Goal: Transaction & Acquisition: Purchase product/service

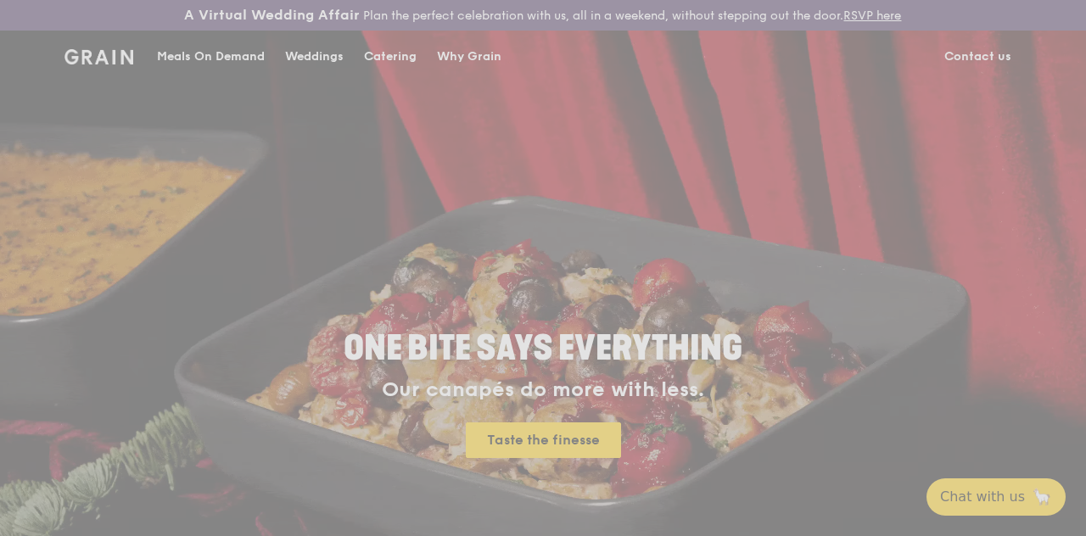
click at [243, 65] on div "Weddings by [PERSON_NAME] presents Plan the perfect celebration with us, all in…" at bounding box center [543, 268] width 1086 height 536
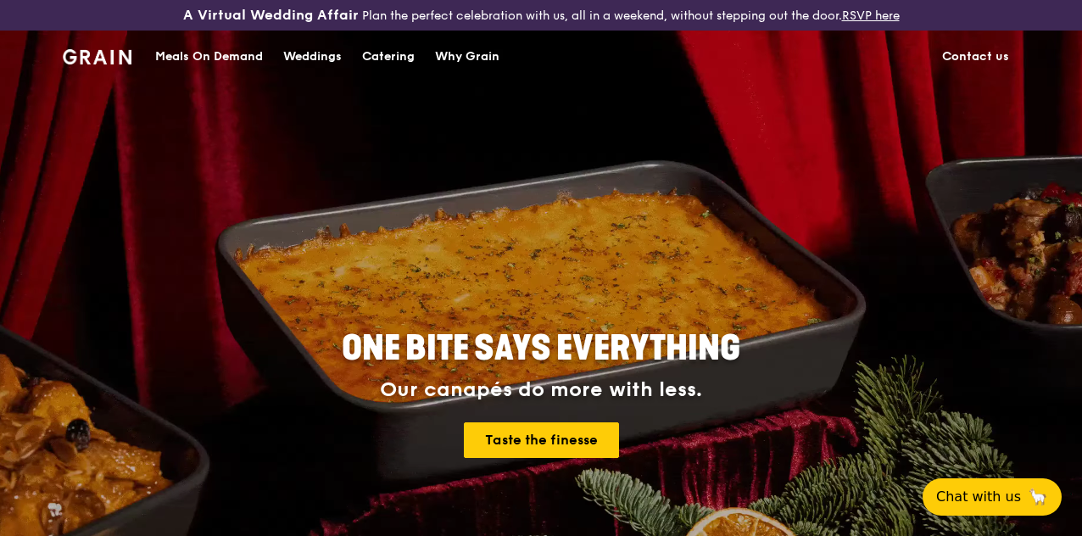
click at [234, 71] on div "Meals On Demand" at bounding box center [209, 56] width 108 height 51
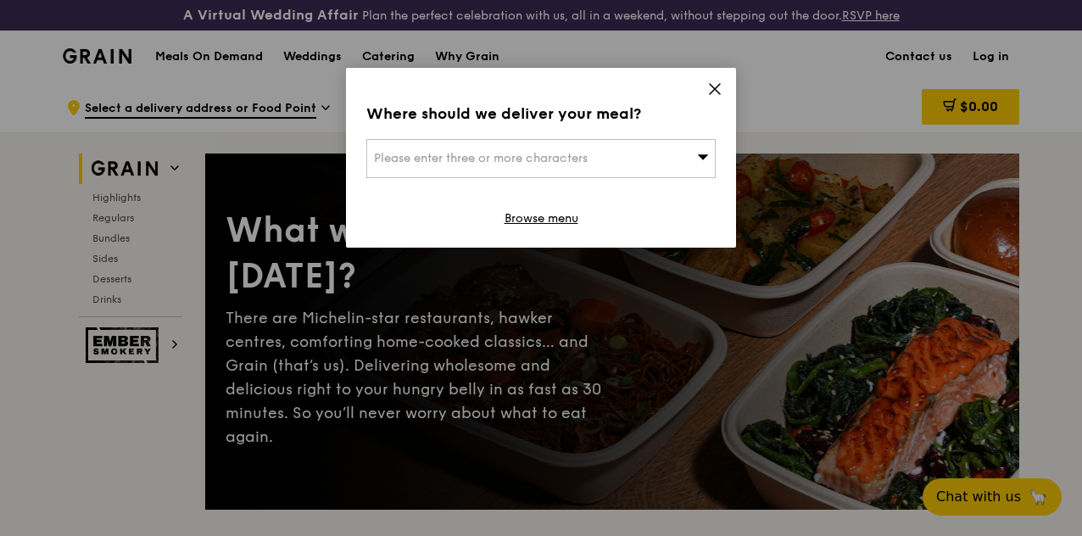
click at [651, 165] on div "Please enter three or more characters" at bounding box center [540, 158] width 349 height 39
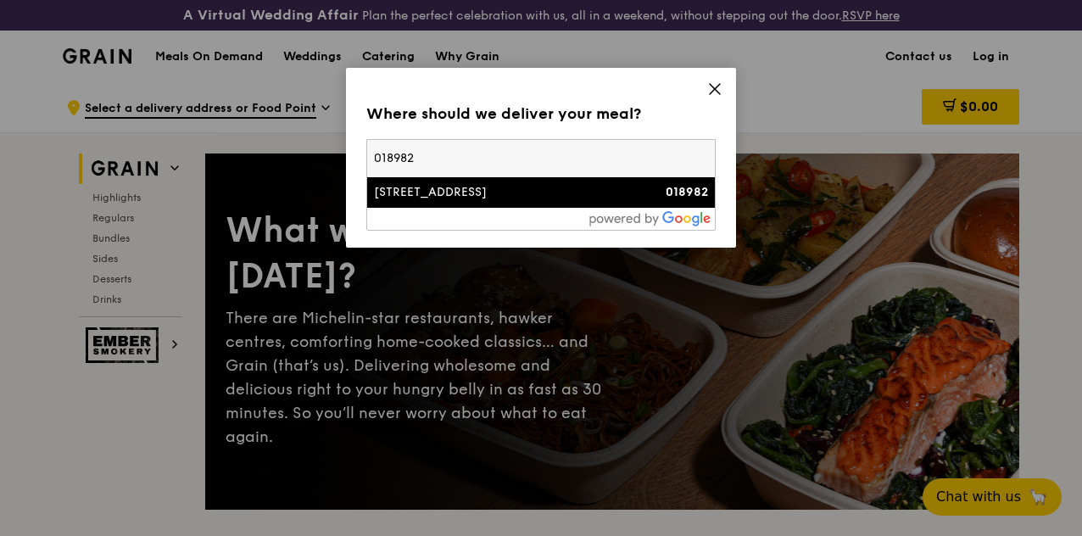
type input "018982"
click at [585, 196] on div "[STREET_ADDRESS]" at bounding box center [499, 192] width 251 height 17
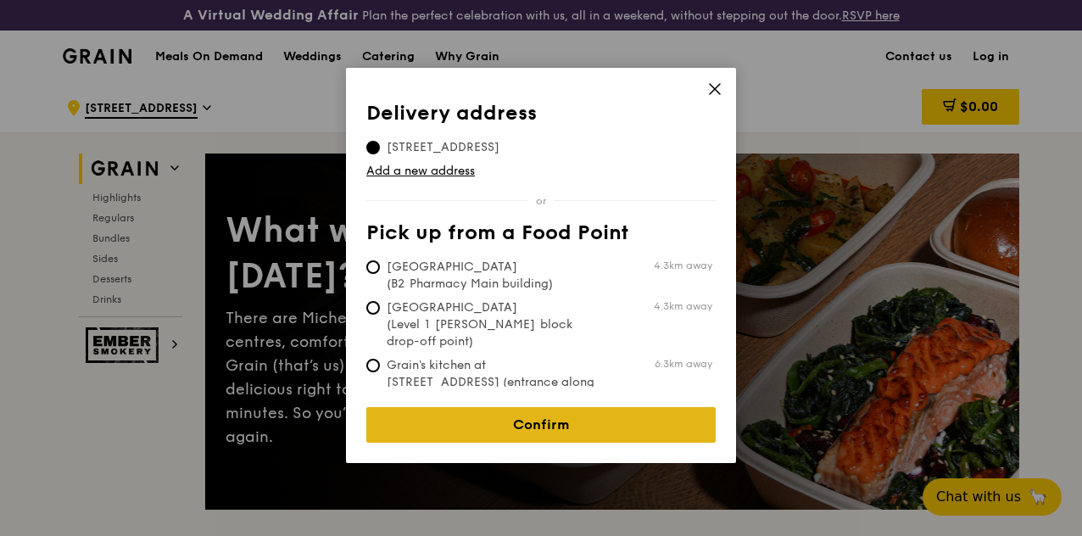
click at [581, 407] on link "Confirm" at bounding box center [540, 425] width 349 height 36
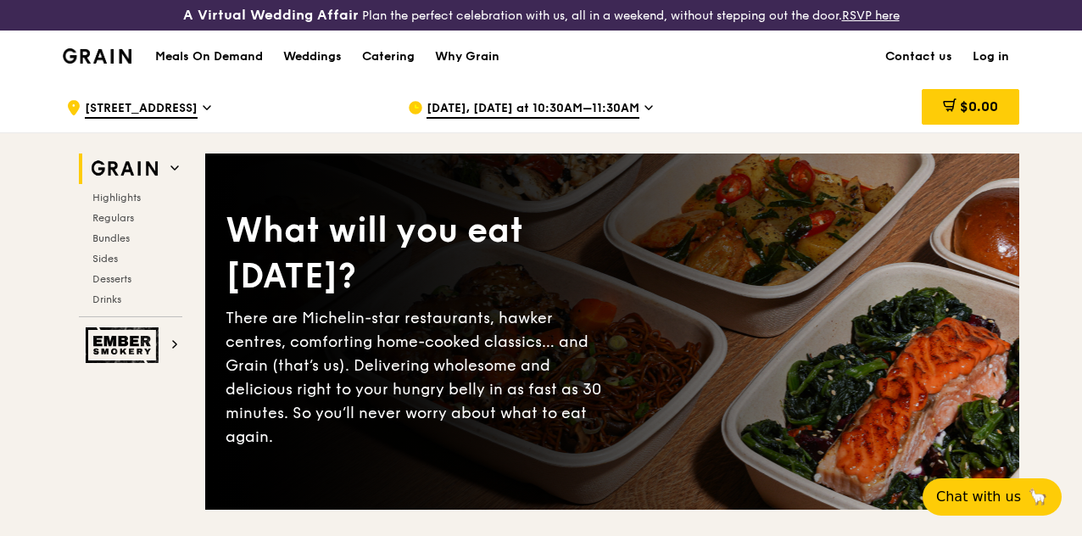
click at [638, 126] on div "[DATE], [DATE] at 10:30AM–11:30AM" at bounding box center [565, 107] width 315 height 51
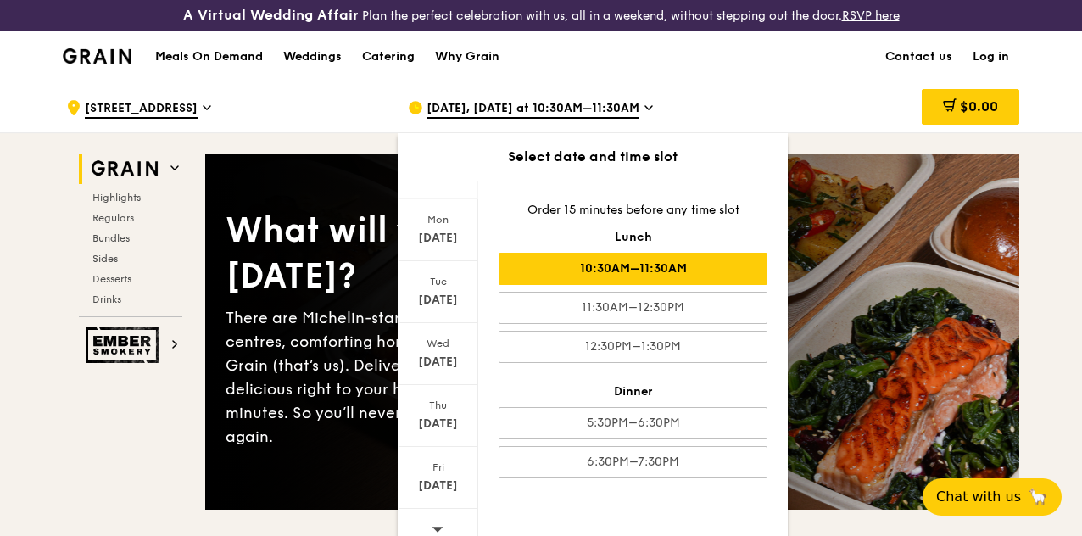
scroll to position [166, 0]
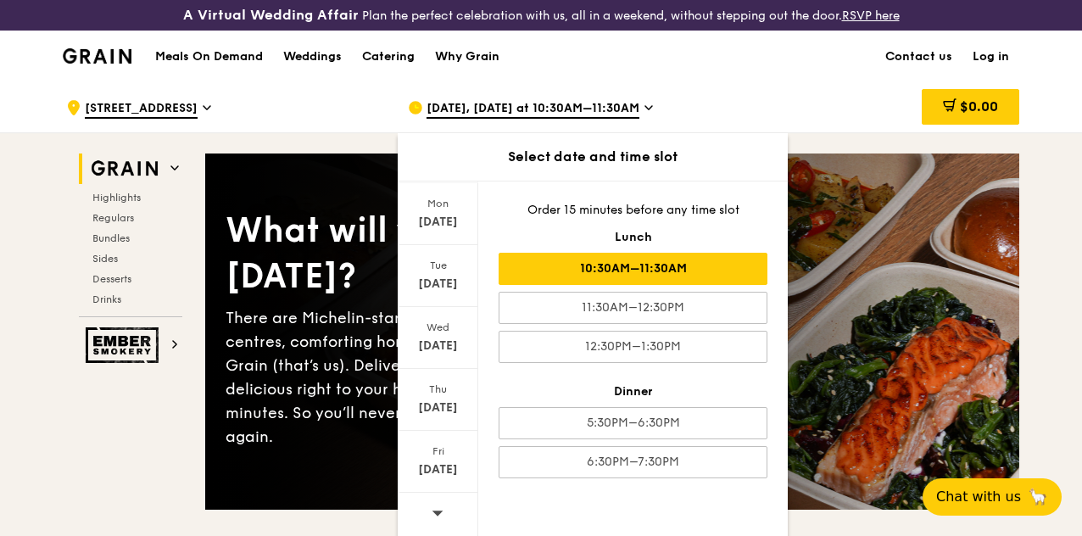
click at [438, 516] on icon at bounding box center [438, 513] width 11 height 5
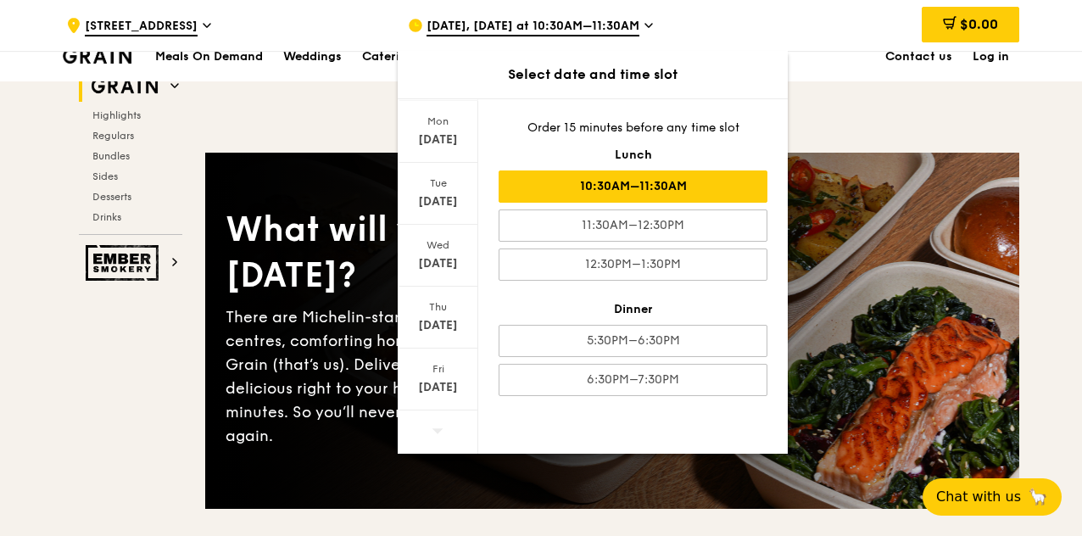
scroll to position [98, 0]
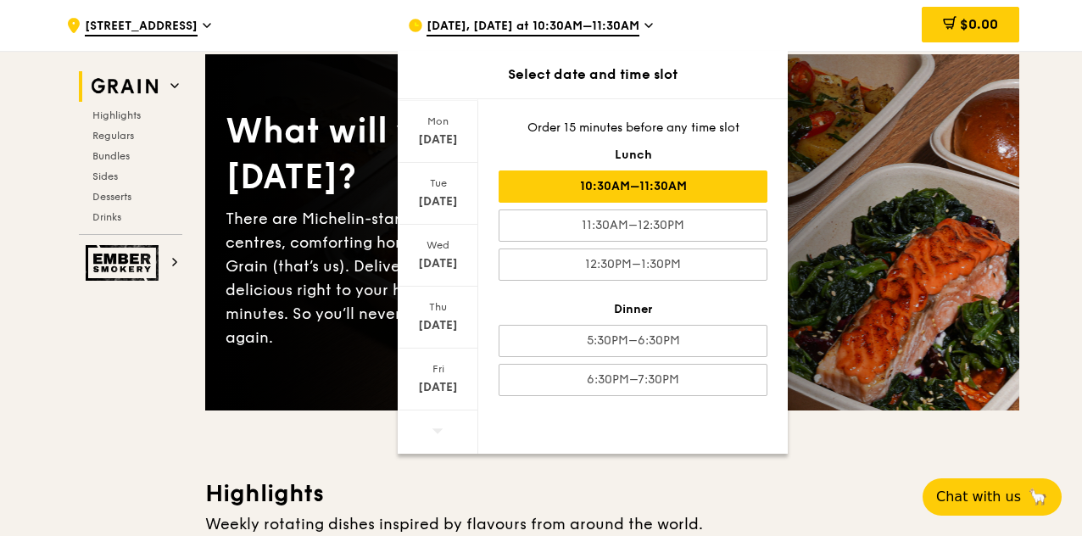
drag, startPoint x: 473, startPoint y: 492, endPoint x: 474, endPoint y: 544, distance: 51.7
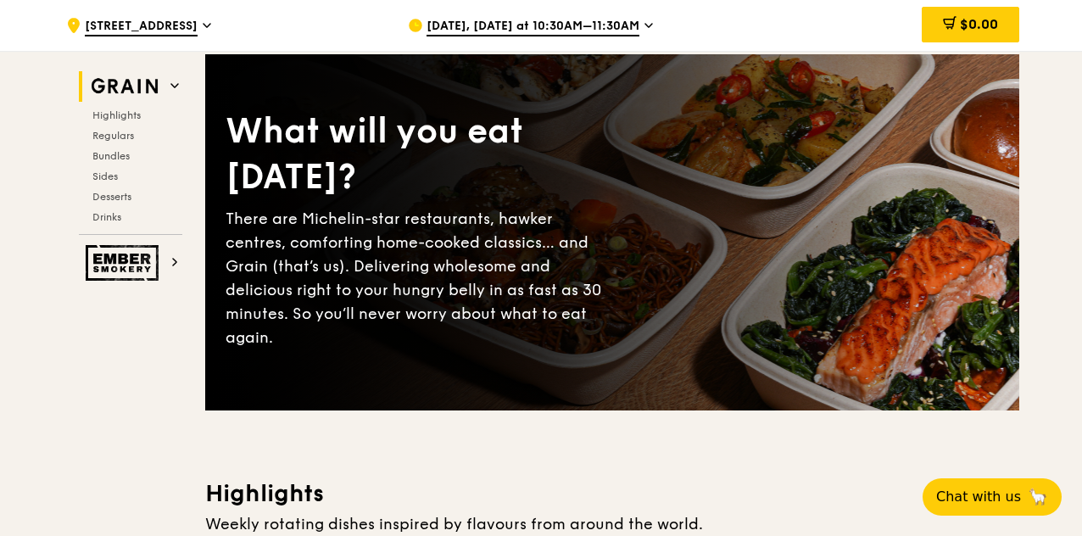
click at [108, 160] on span "Bundles" at bounding box center [112, 156] width 40 height 12
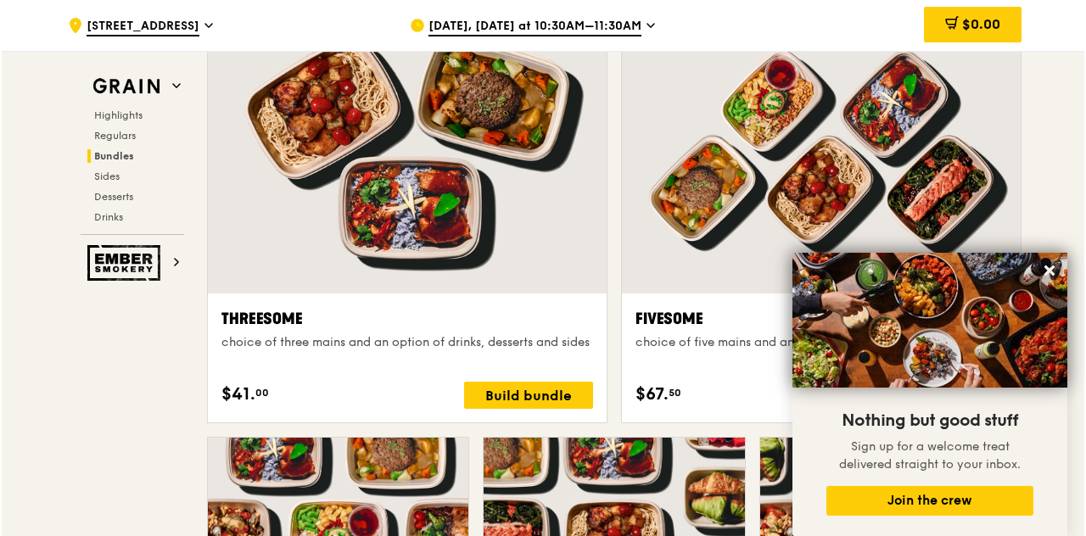
scroll to position [3090, 0]
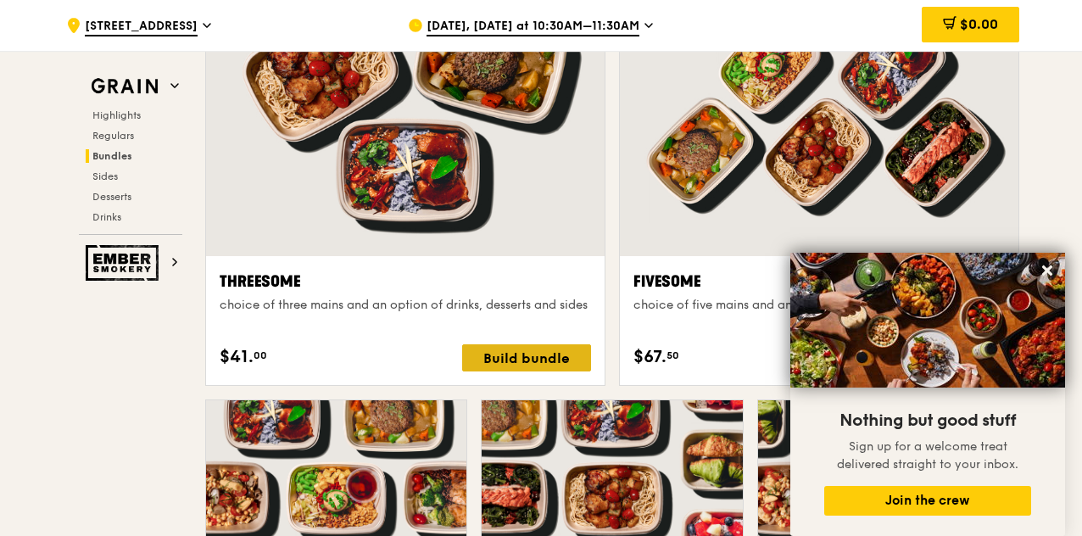
click at [528, 361] on div "Build bundle" at bounding box center [526, 357] width 129 height 27
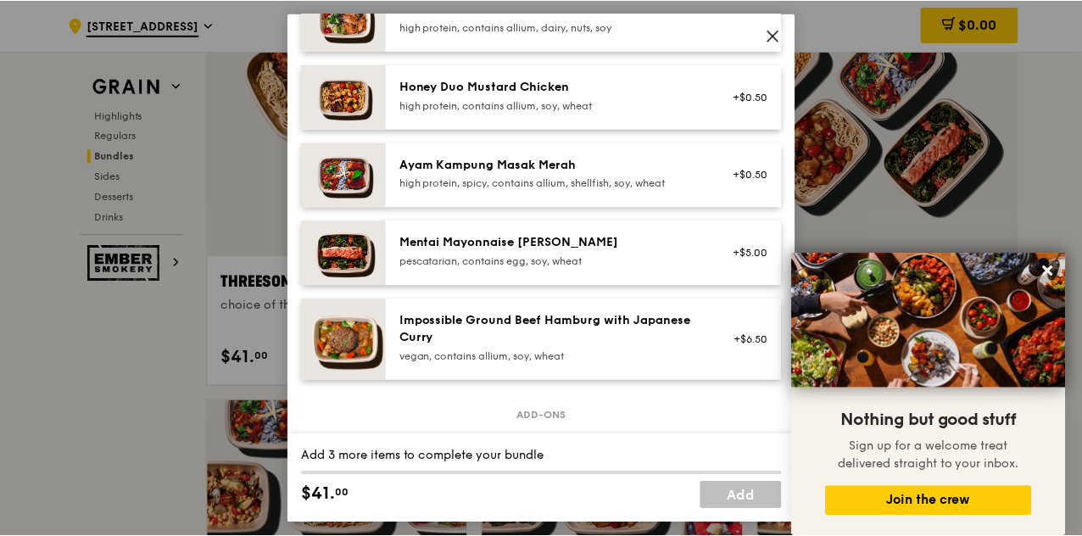
scroll to position [0, 0]
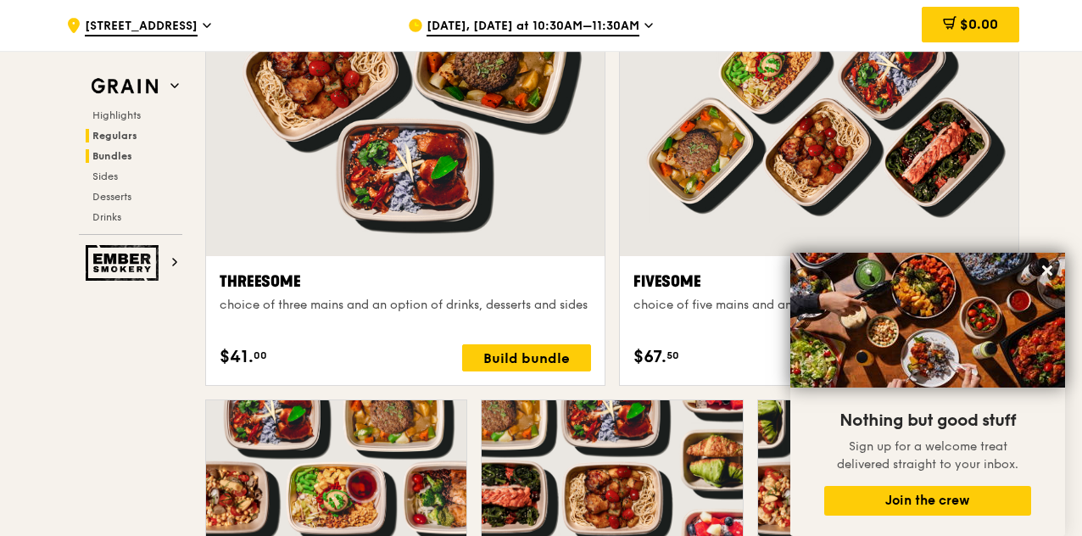
click at [120, 133] on span "Regulars" at bounding box center [114, 136] width 45 height 12
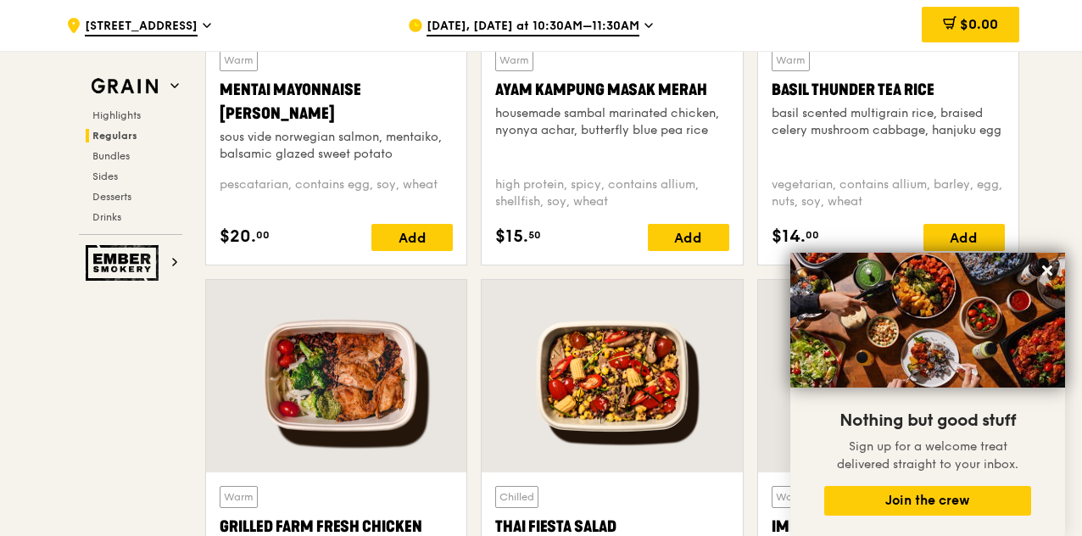
scroll to position [1204, 0]
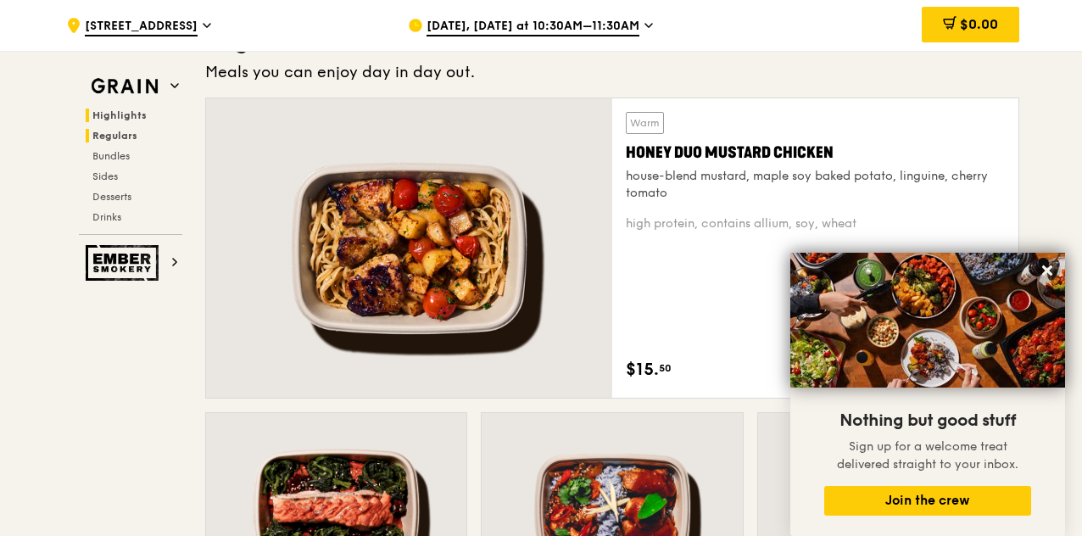
click at [126, 115] on span "Highlights" at bounding box center [119, 115] width 54 height 12
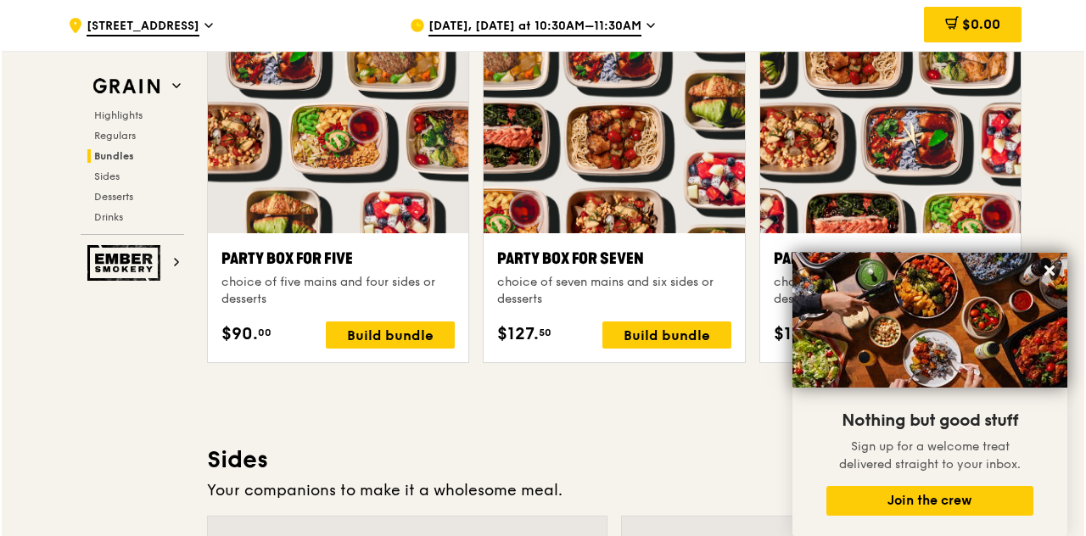
scroll to position [3376, 0]
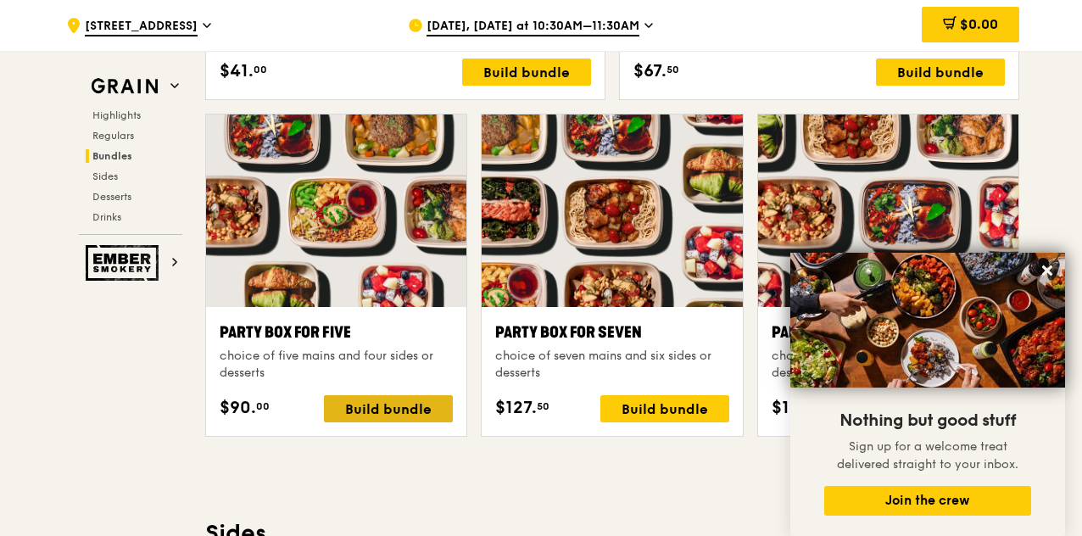
click at [420, 422] on div "Build bundle" at bounding box center [388, 408] width 129 height 27
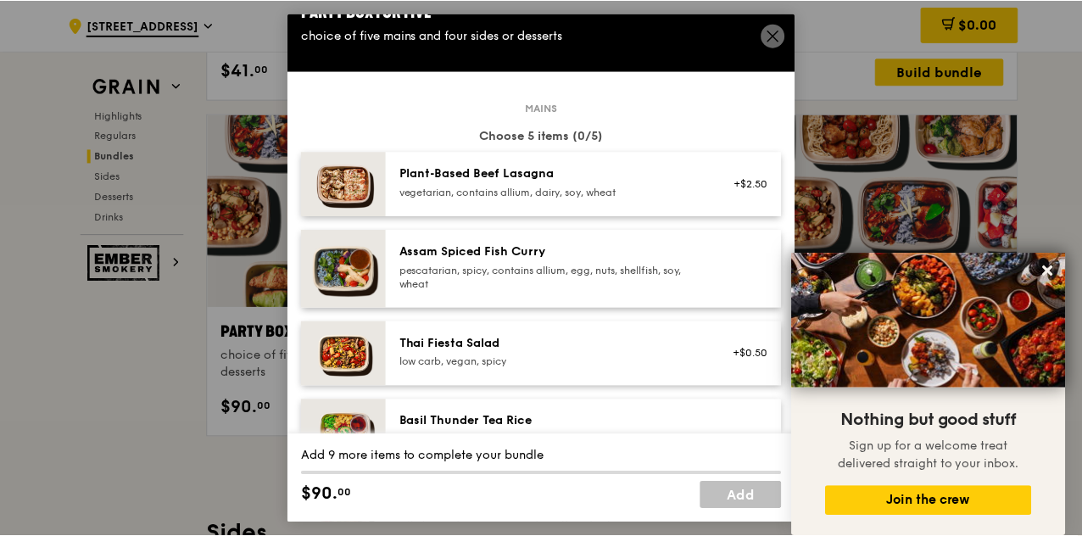
scroll to position [0, 0]
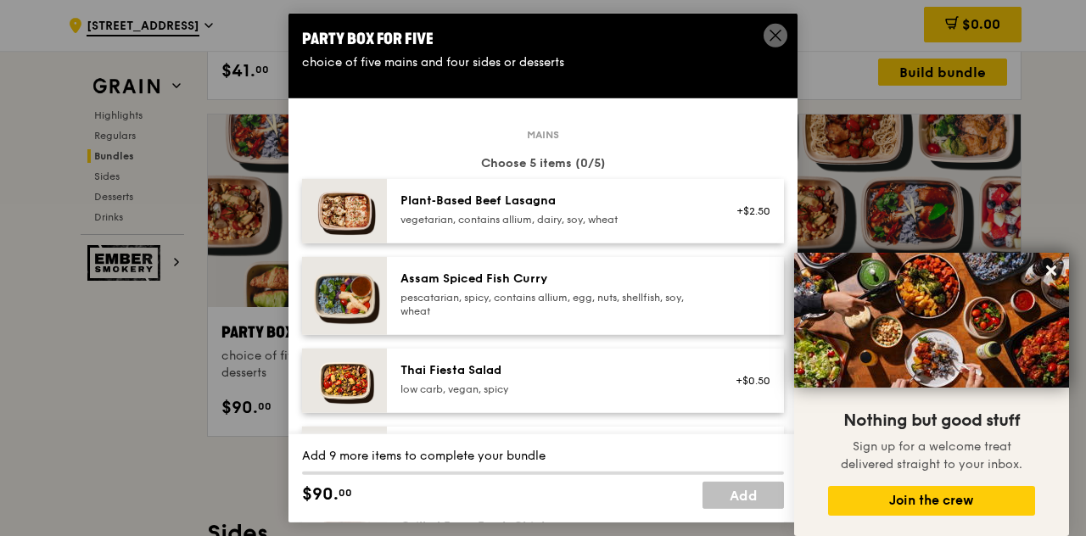
click at [768, 32] on icon at bounding box center [775, 35] width 15 height 15
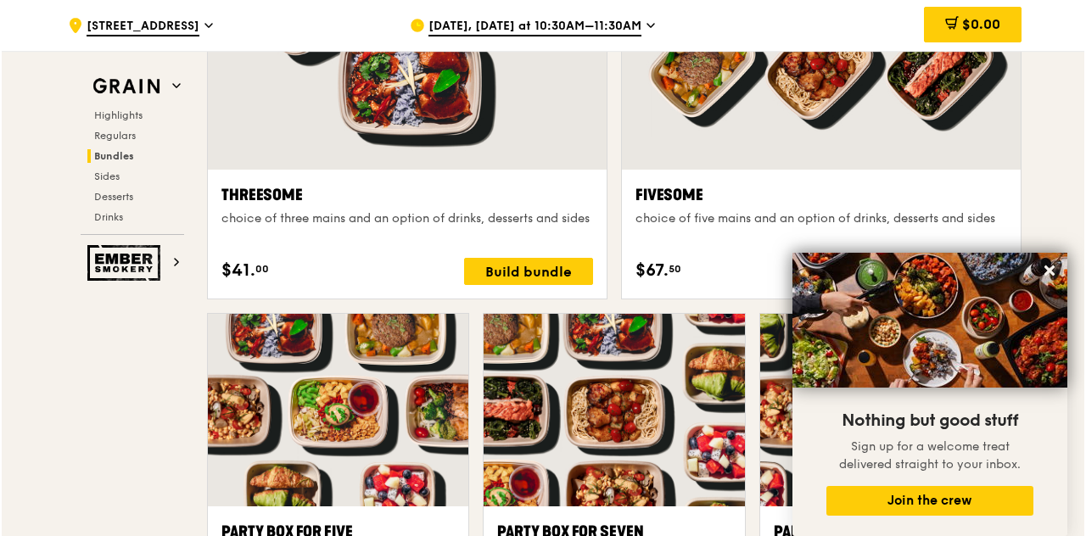
scroll to position [3238, 0]
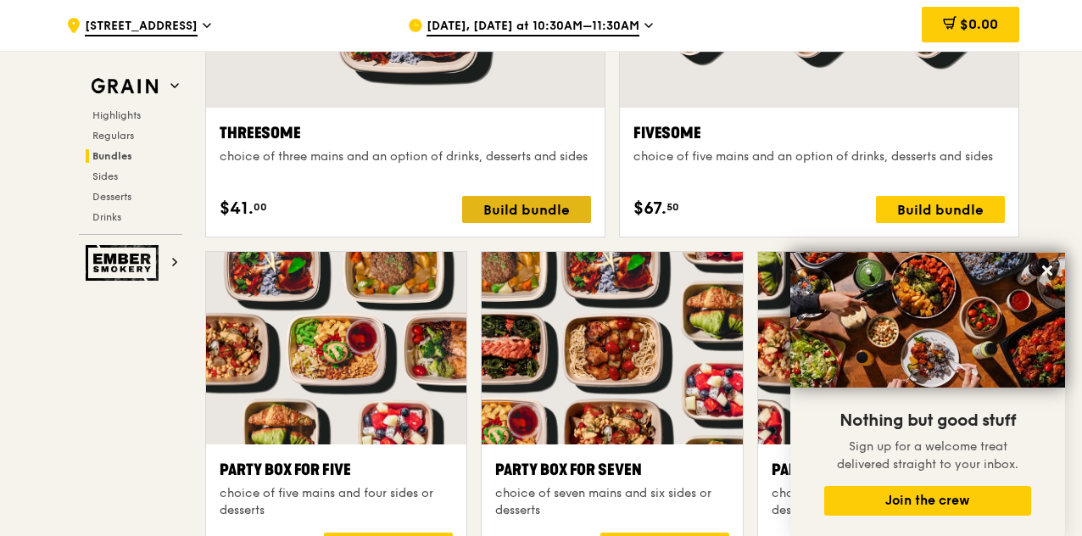
click at [568, 223] on div "Build bundle" at bounding box center [526, 209] width 129 height 27
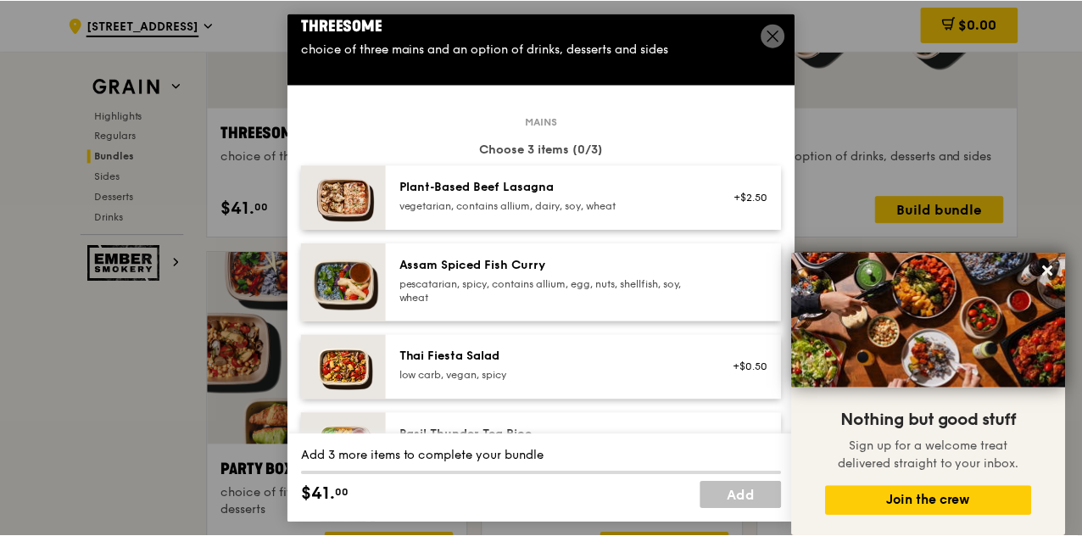
scroll to position [5, 0]
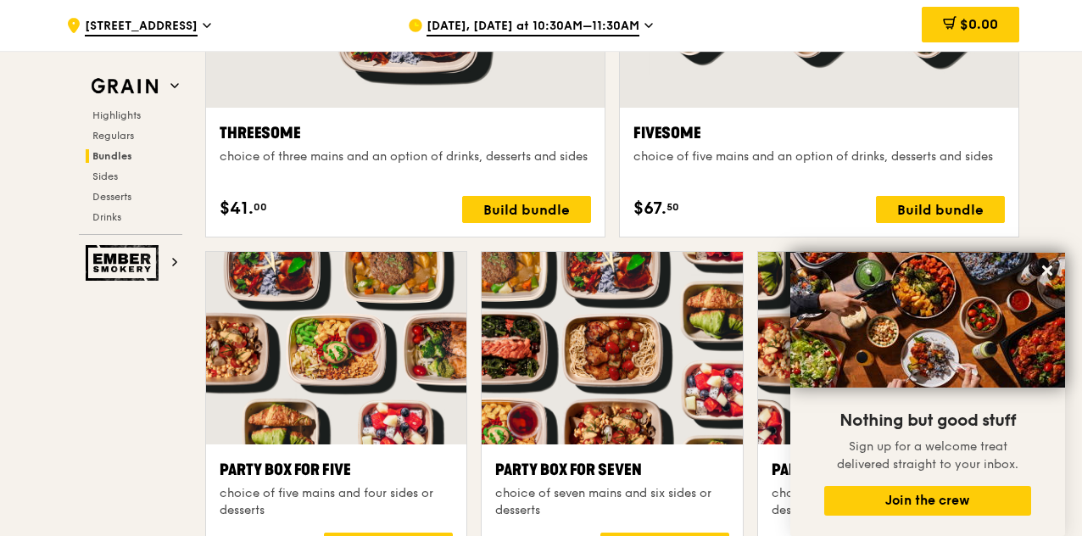
click at [1070, 145] on div ".cls-1 { fill: none; stroke: #fff; stroke-linecap: round; stroke-linejoin: roun…" at bounding box center [541, 432] width 1082 height 7179
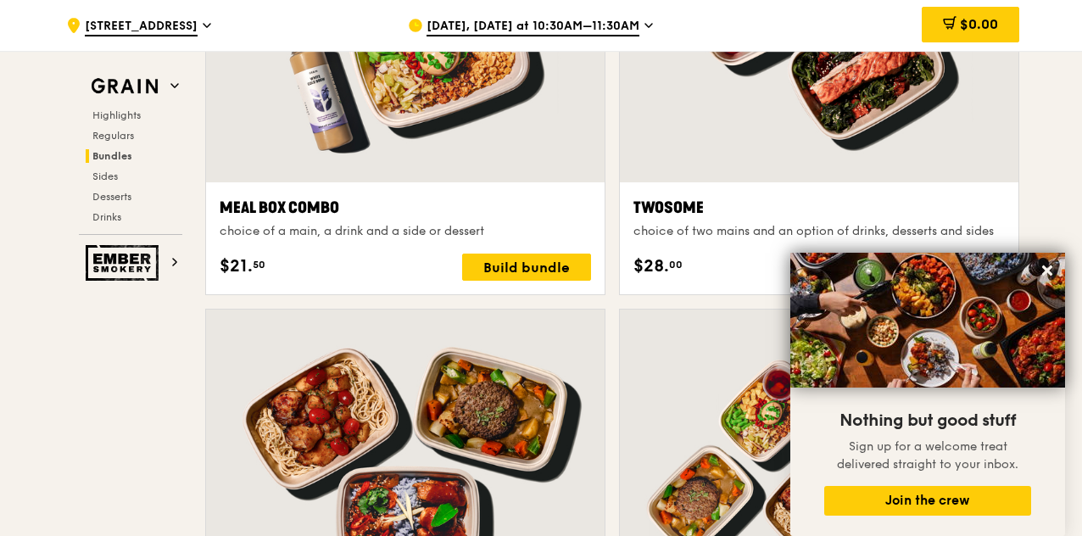
scroll to position [0, 0]
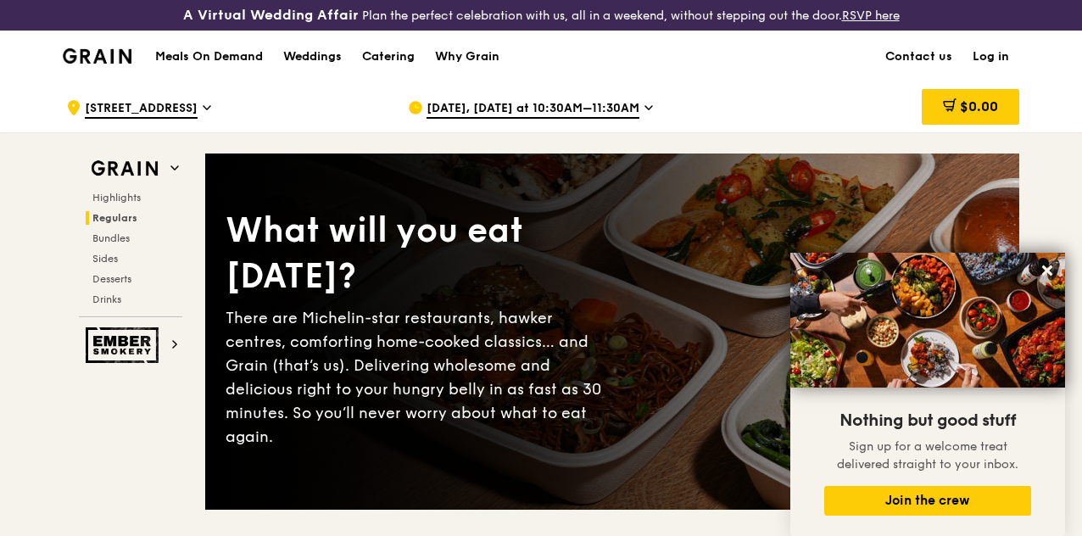
click at [645, 115] on icon at bounding box center [649, 107] width 8 height 15
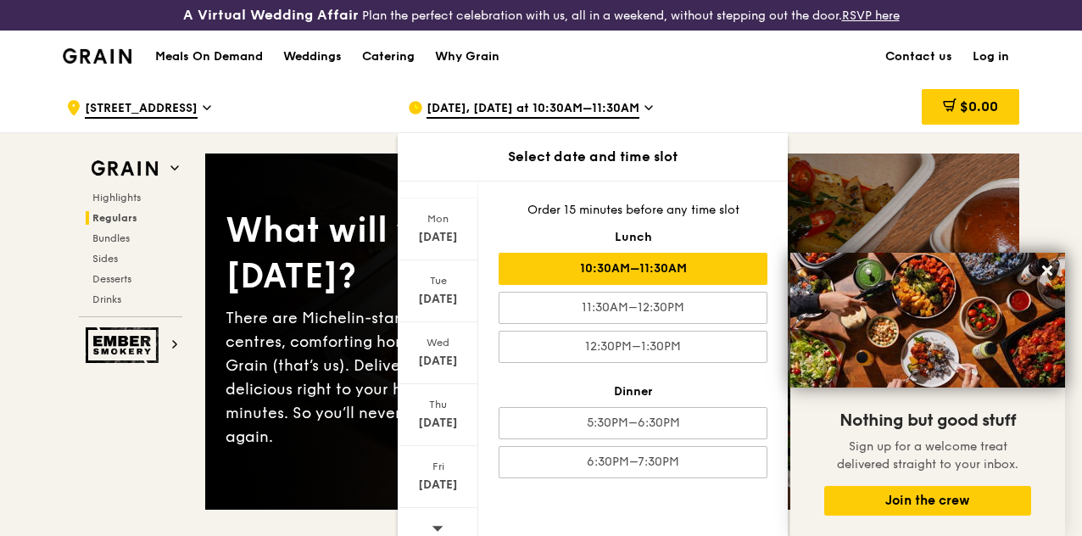
scroll to position [166, 0]
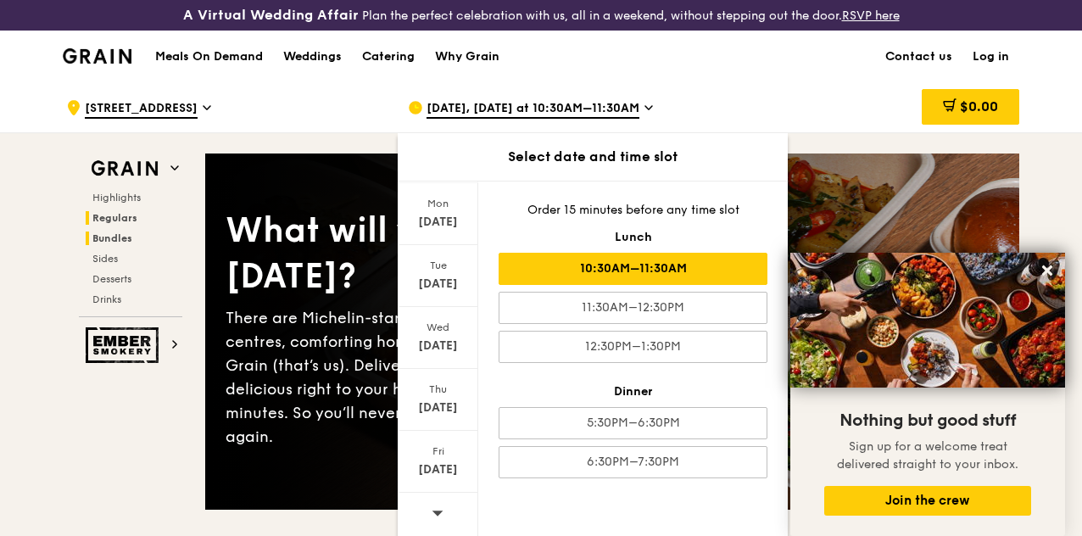
click at [109, 244] on span "Bundles" at bounding box center [112, 238] width 40 height 12
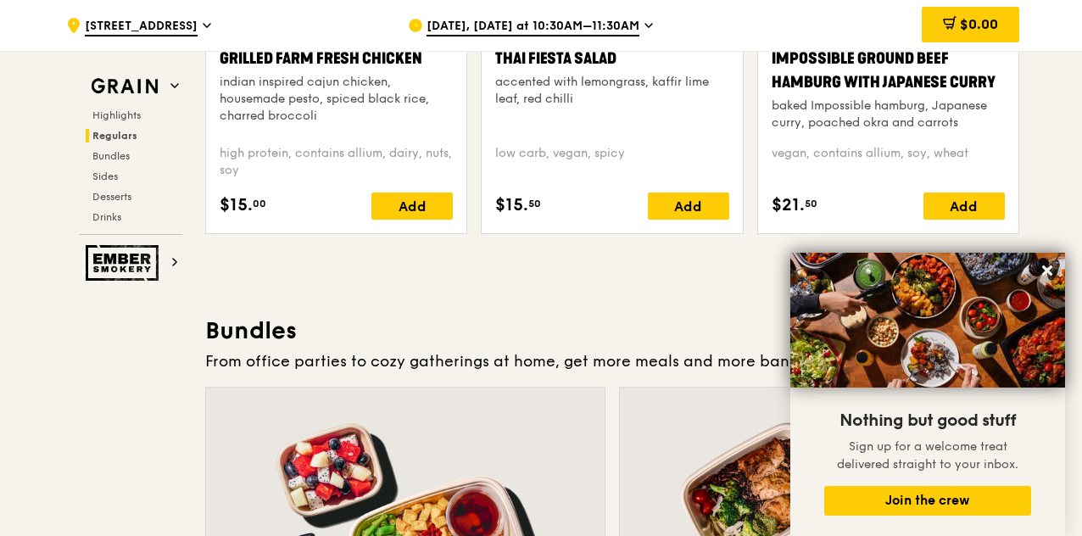
scroll to position [2505, 0]
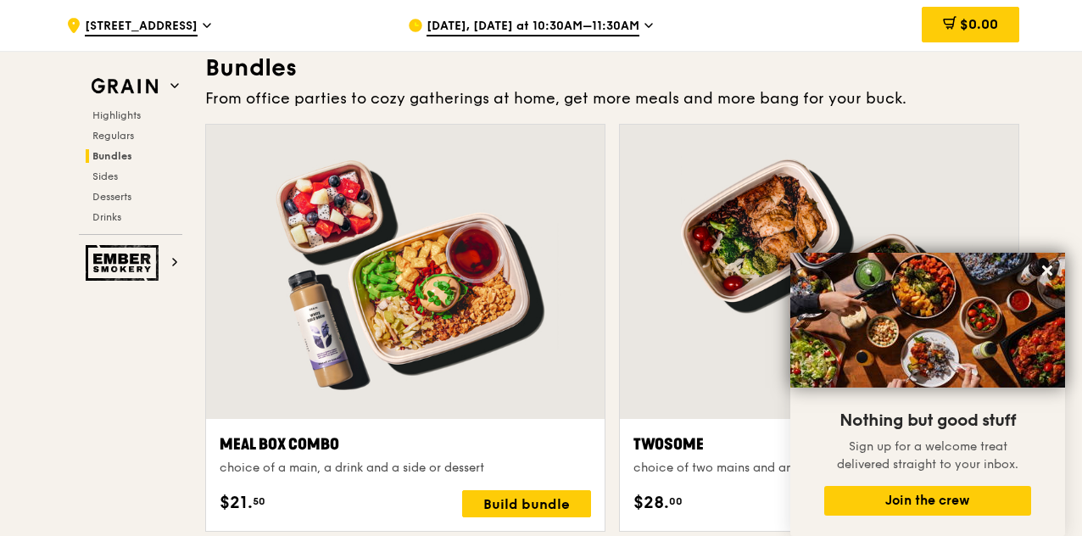
drag, startPoint x: 1081, startPoint y: 182, endPoint x: 1081, endPoint y: 205, distance: 22.9
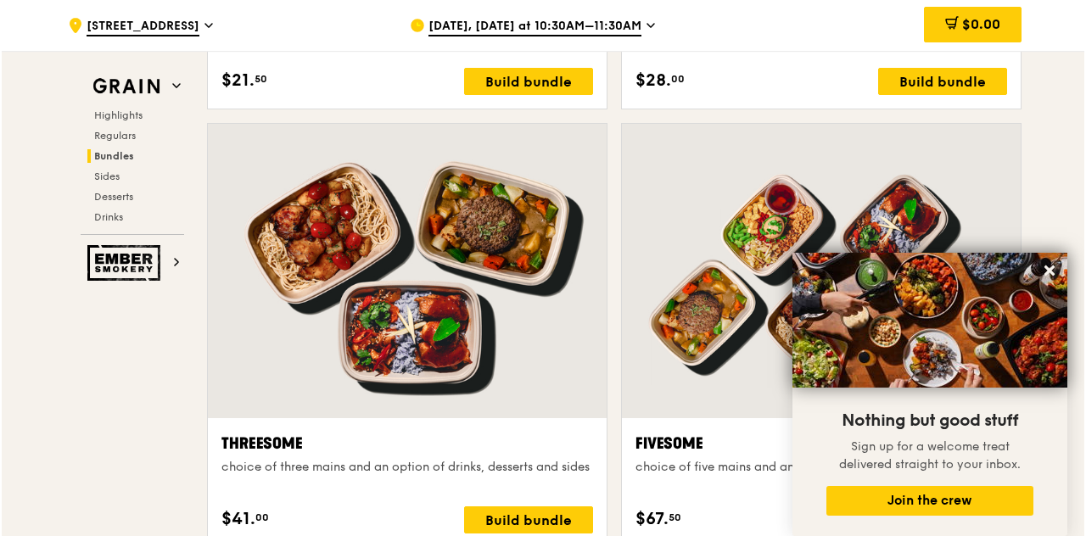
scroll to position [2854, 0]
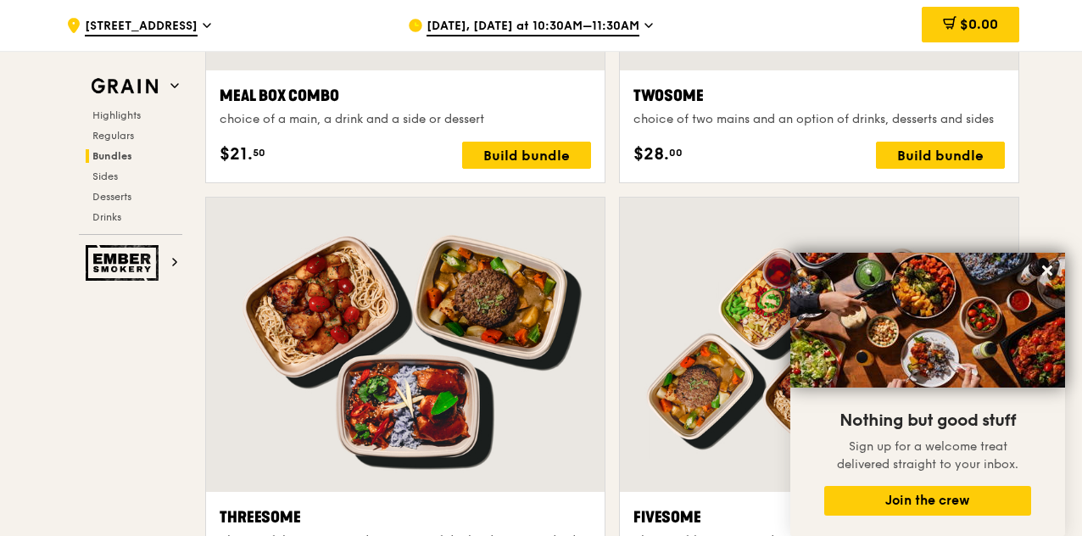
click at [484, 383] on div at bounding box center [405, 345] width 399 height 294
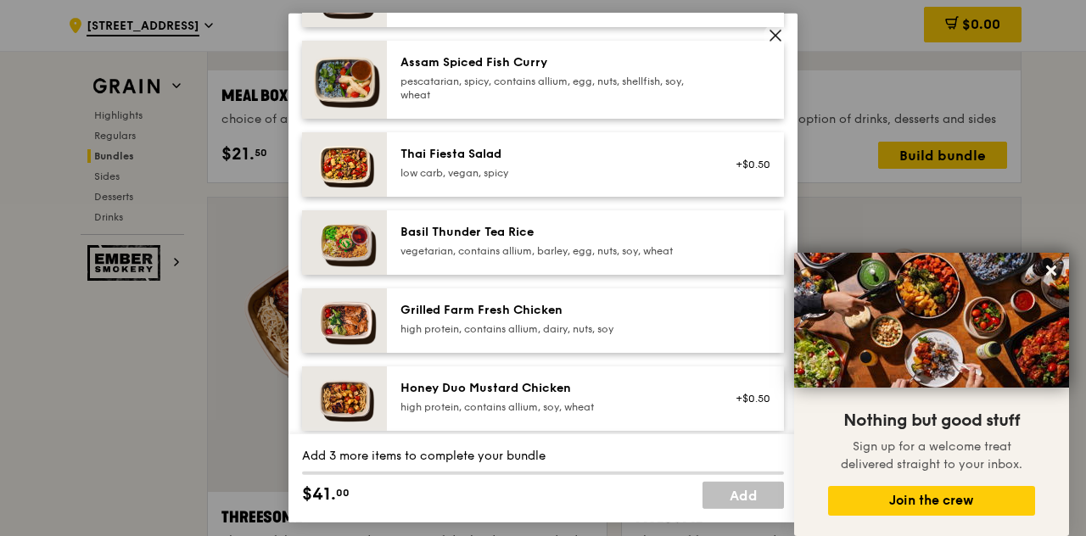
scroll to position [730, 0]
